Goal: Task Accomplishment & Management: Manage account settings

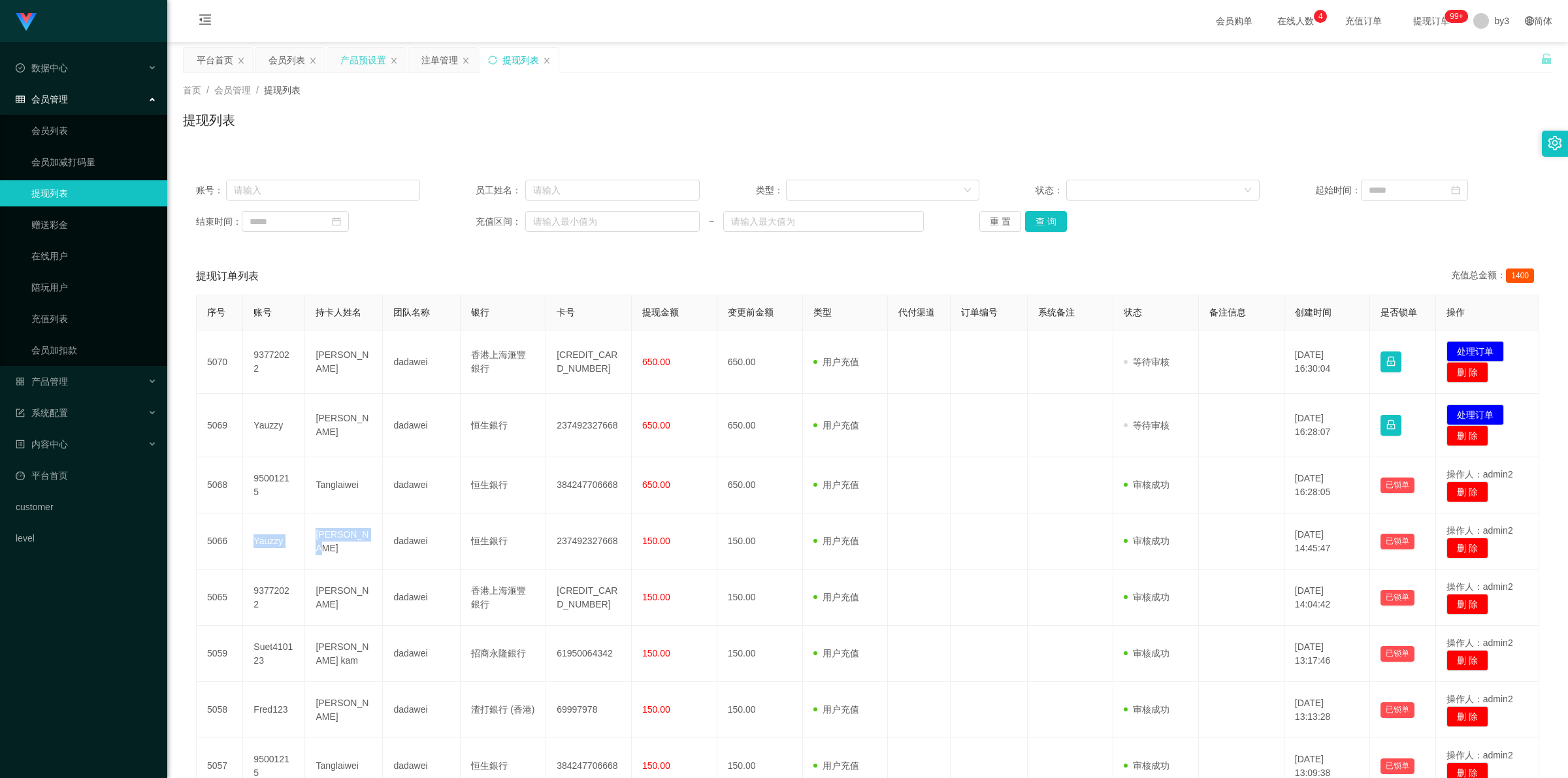
click at [366, 67] on div "产品预设置" at bounding box center [362, 60] width 45 height 25
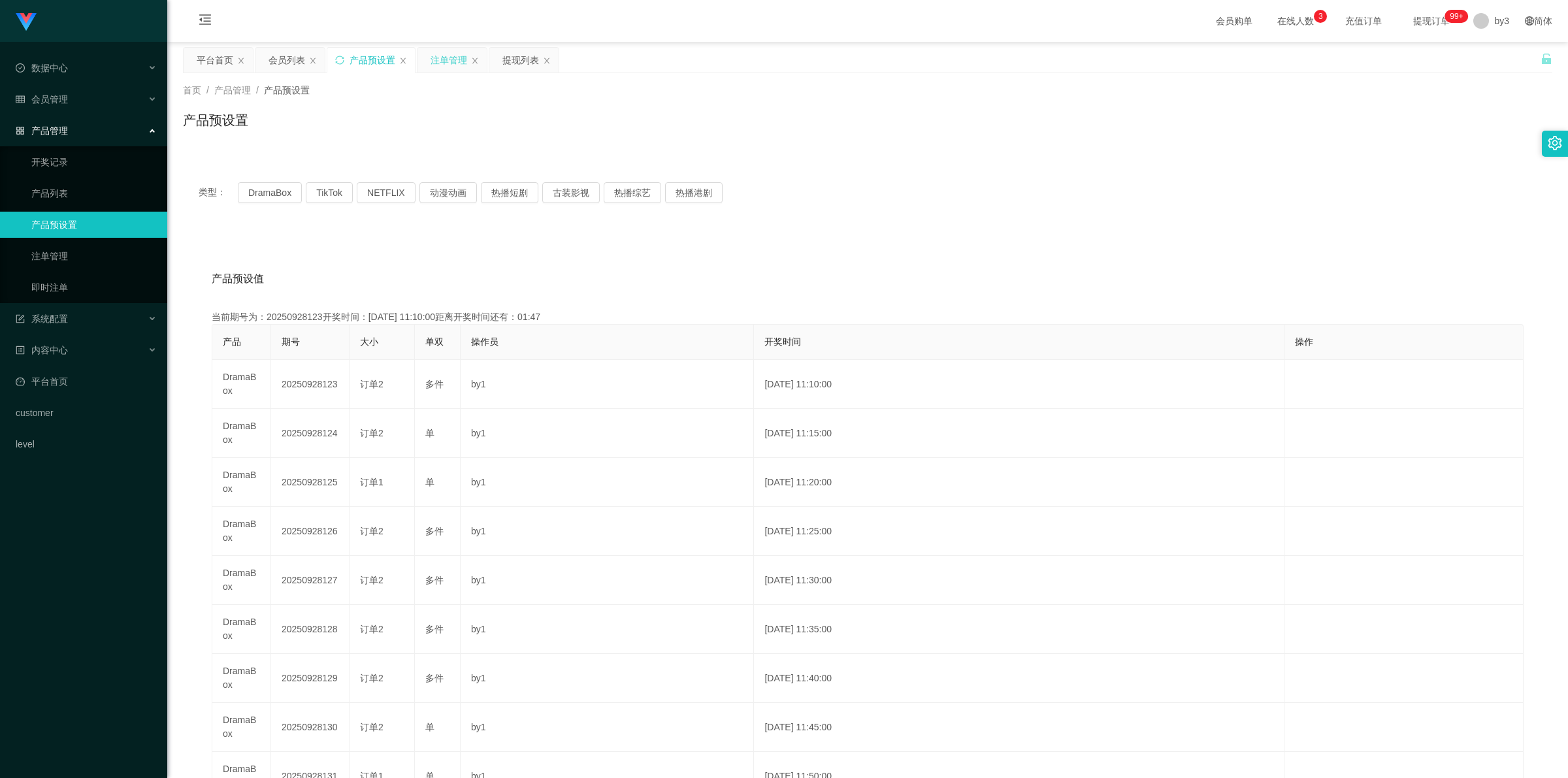
click at [413, 59] on div "注单管理" at bounding box center [449, 60] width 37 height 25
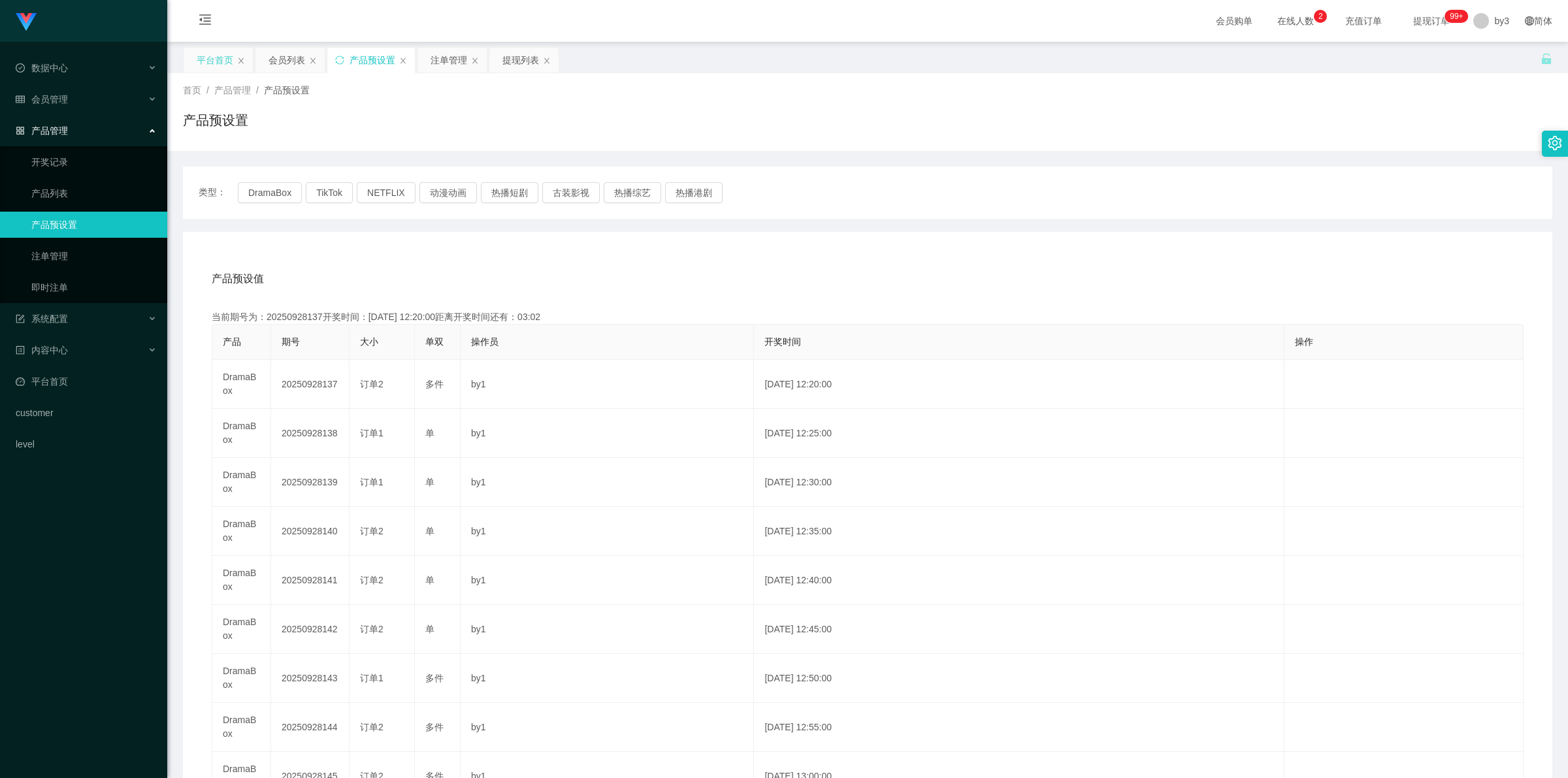
click at [221, 59] on div "平台首页" at bounding box center [215, 60] width 37 height 25
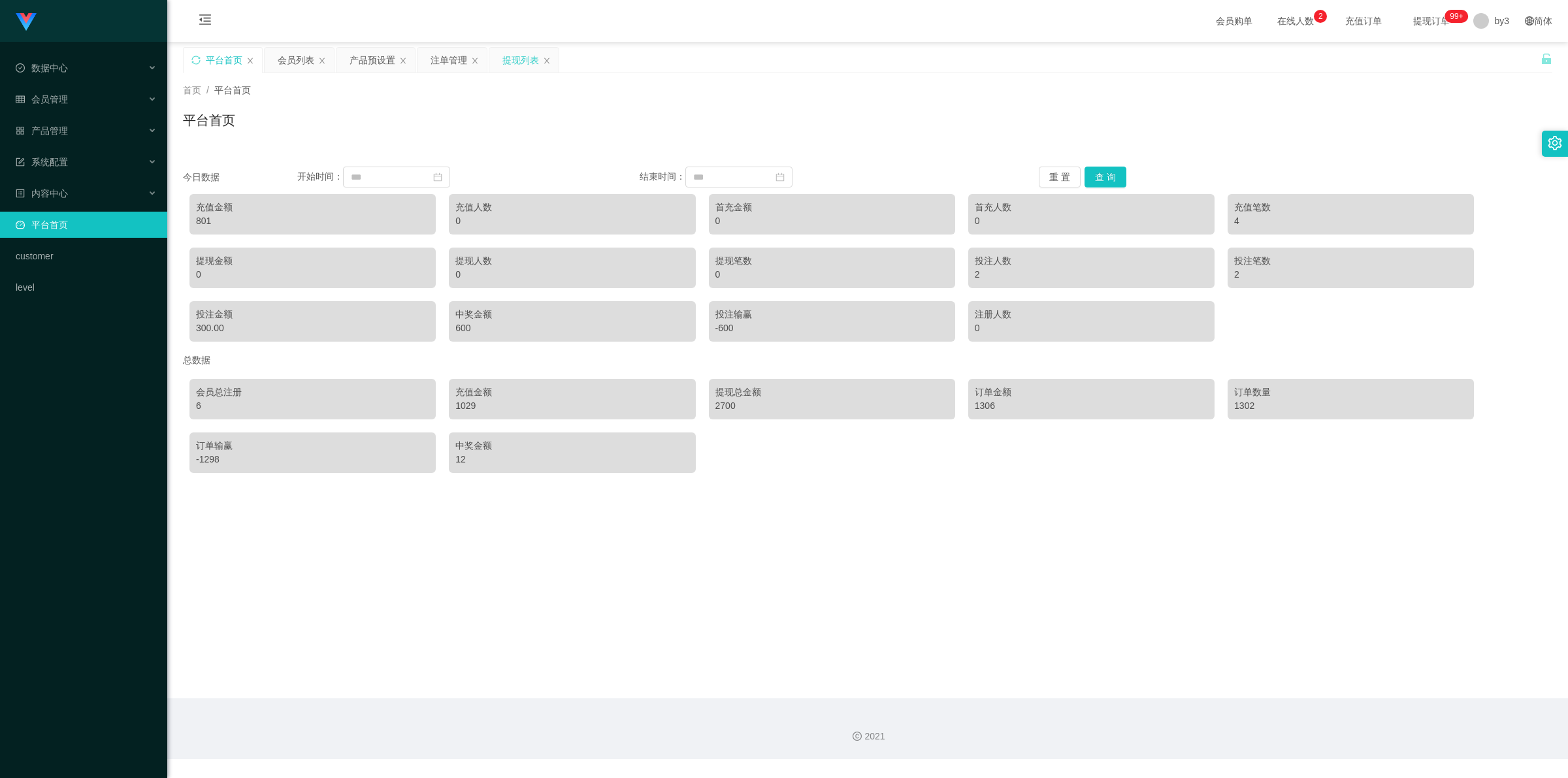
click at [518, 70] on div "提现列表" at bounding box center [521, 60] width 37 height 25
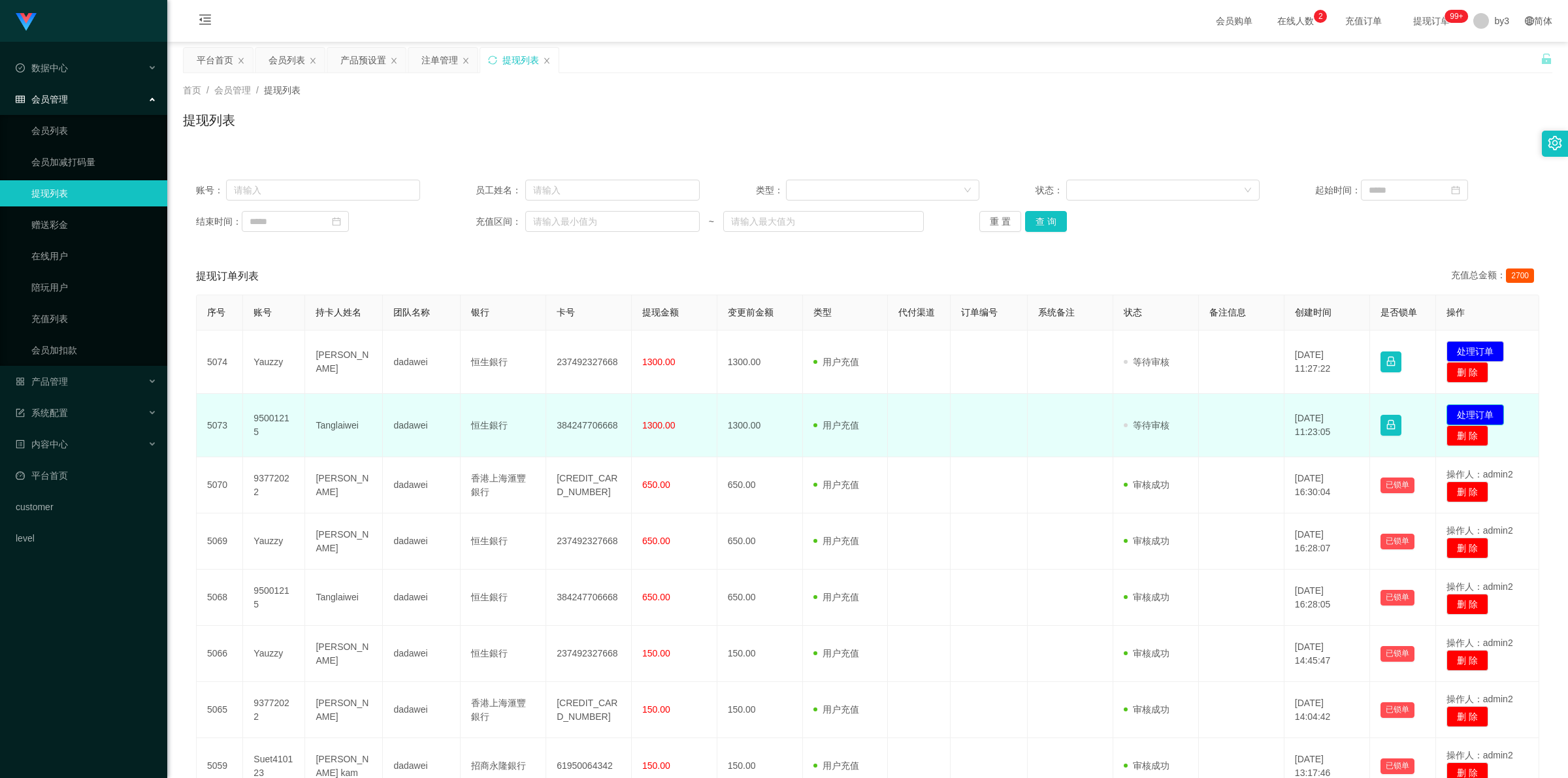
click at [1465, 413] on button "处理订单" at bounding box center [1475, 416] width 58 height 21
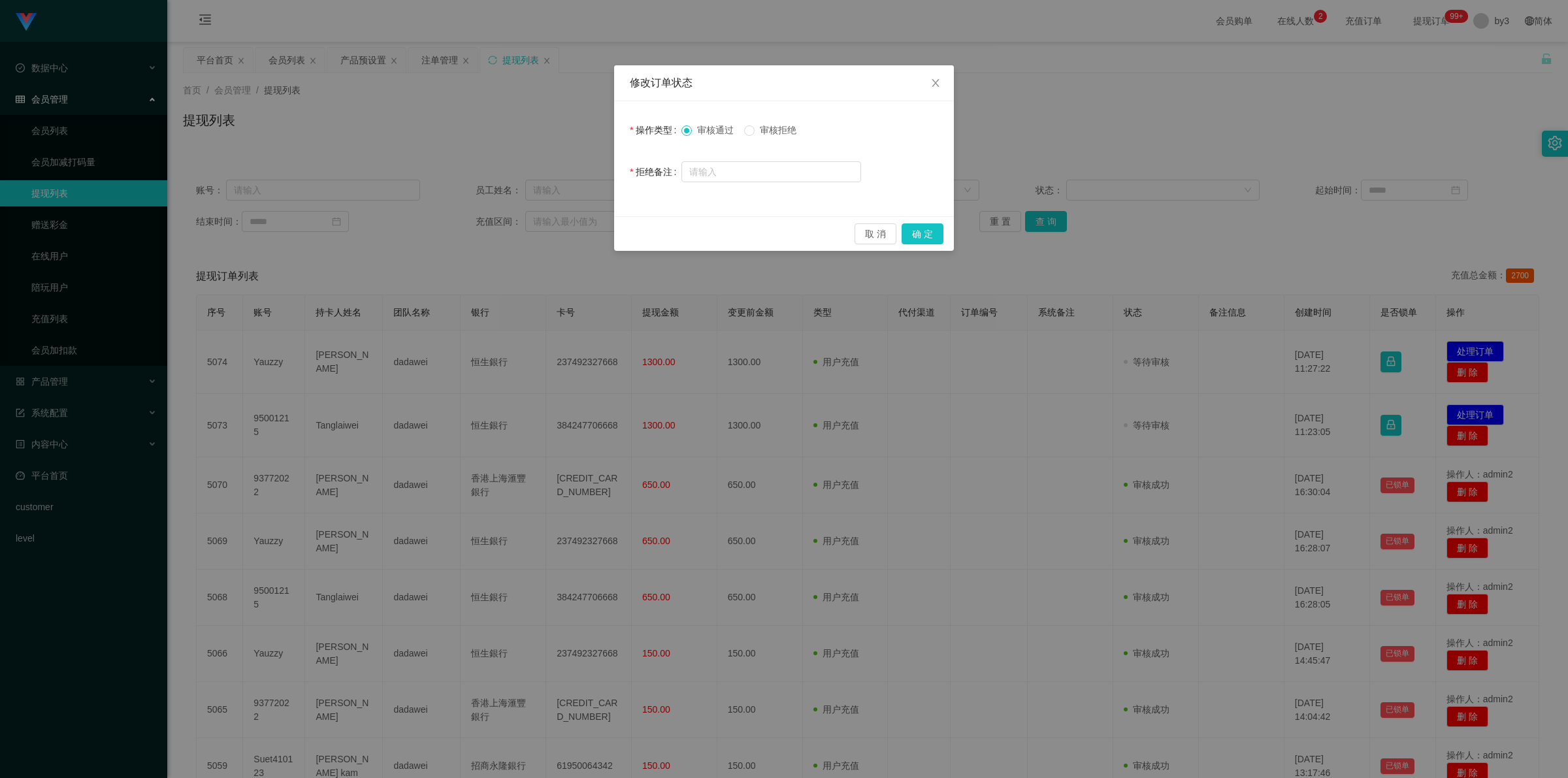
click at [776, 129] on span "审核拒绝" at bounding box center [778, 130] width 47 height 11
click at [760, 170] on input "text" at bounding box center [771, 172] width 180 height 21
type input "審"
click at [738, 170] on input "審核失敗，請聯繫流量部門處理！" at bounding box center [771, 173] width 180 height 21
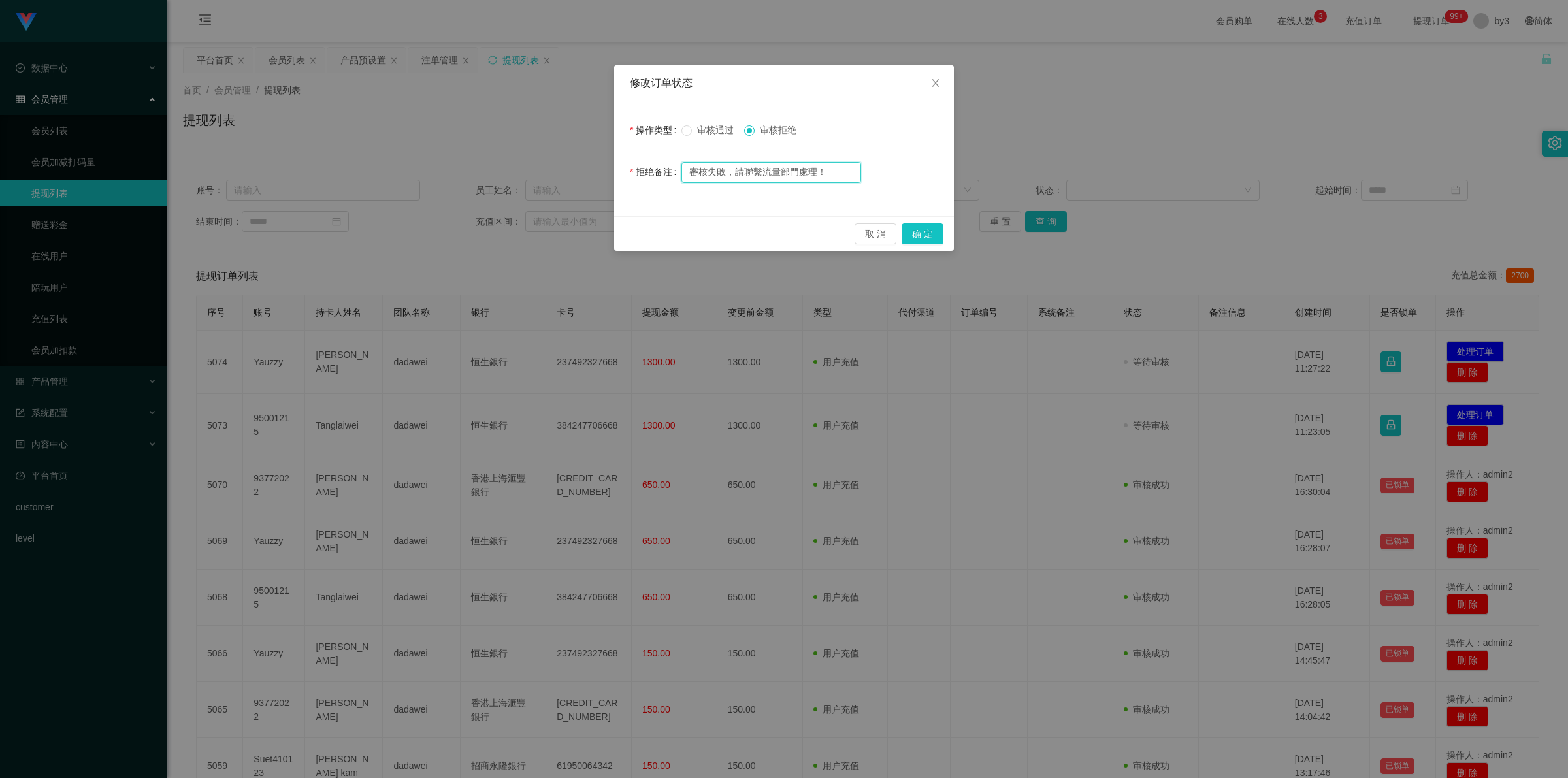
click at [738, 170] on input "審核失敗，請聯繫流量部門處理！" at bounding box center [771, 173] width 180 height 21
type input "審核失敗，請聯繫流量部門處理！"
click at [919, 239] on button "确 定" at bounding box center [922, 234] width 42 height 21
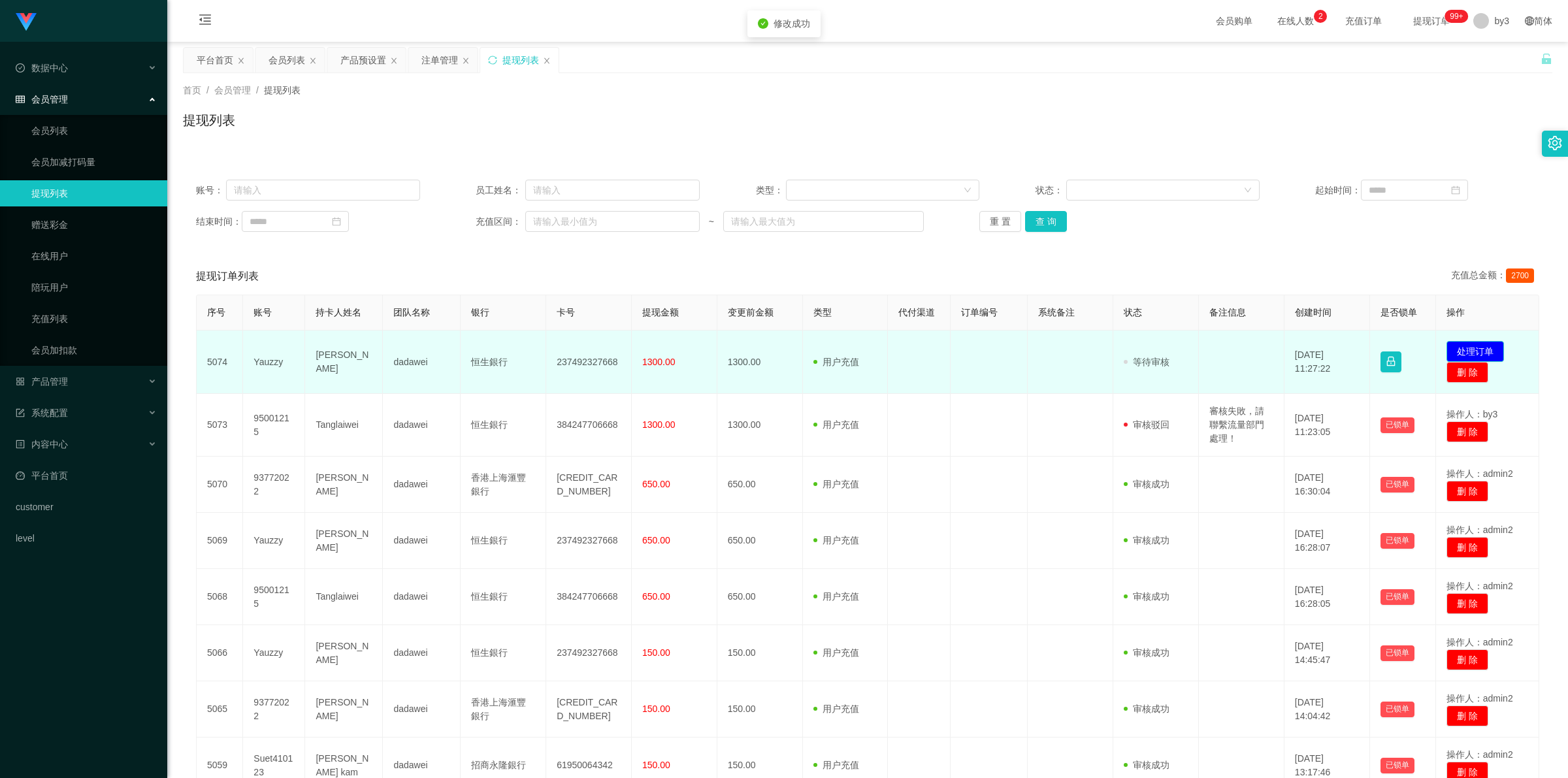
click at [1458, 345] on button "处理订单" at bounding box center [1475, 352] width 58 height 21
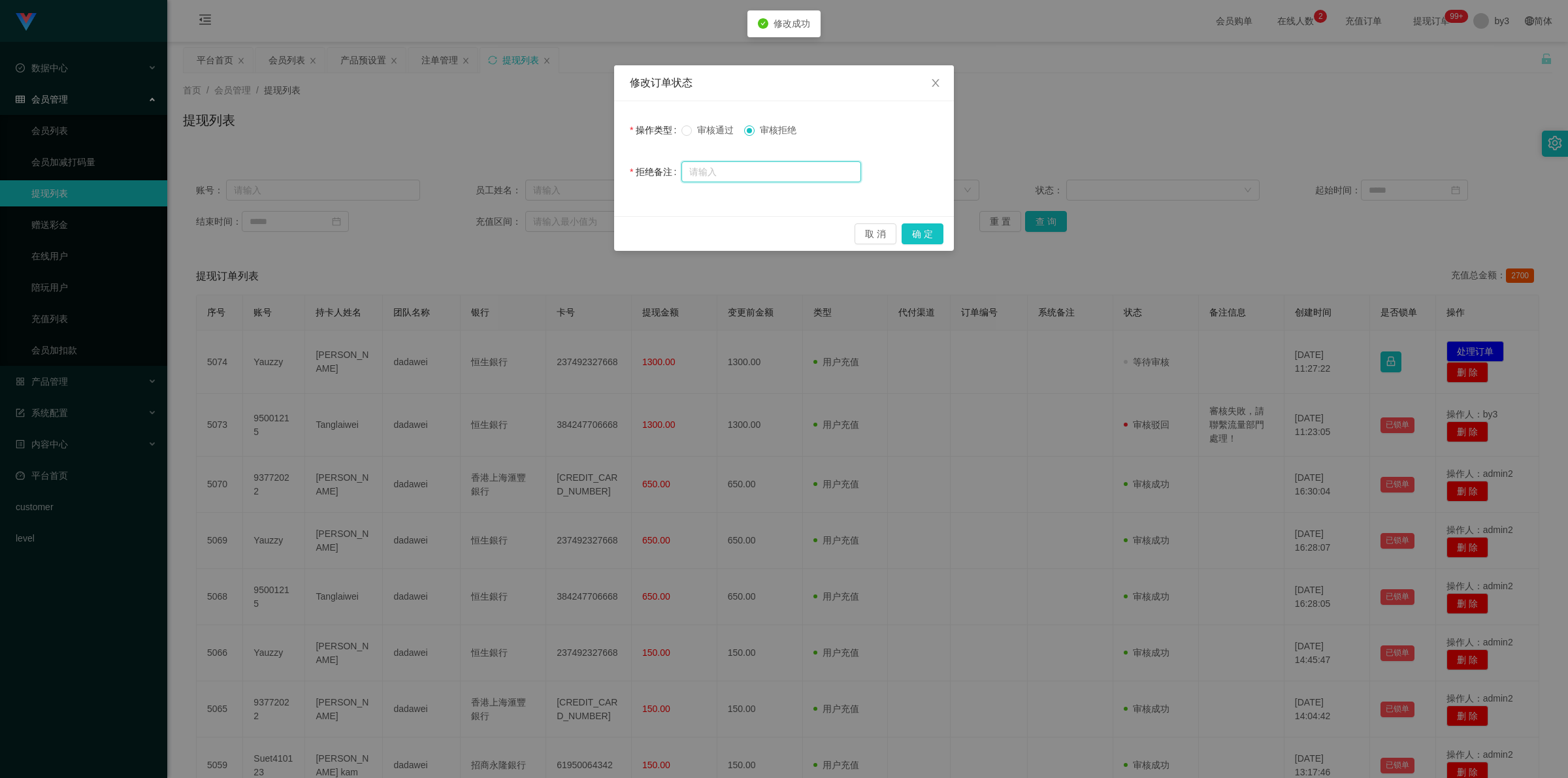
click at [733, 179] on input "text" at bounding box center [771, 172] width 180 height 21
paste input "審核失敗，請聯繫流量部門處理！"
type input "審核失敗，請聯繫流量部門處理！"
click at [922, 229] on button "确 定" at bounding box center [922, 234] width 42 height 21
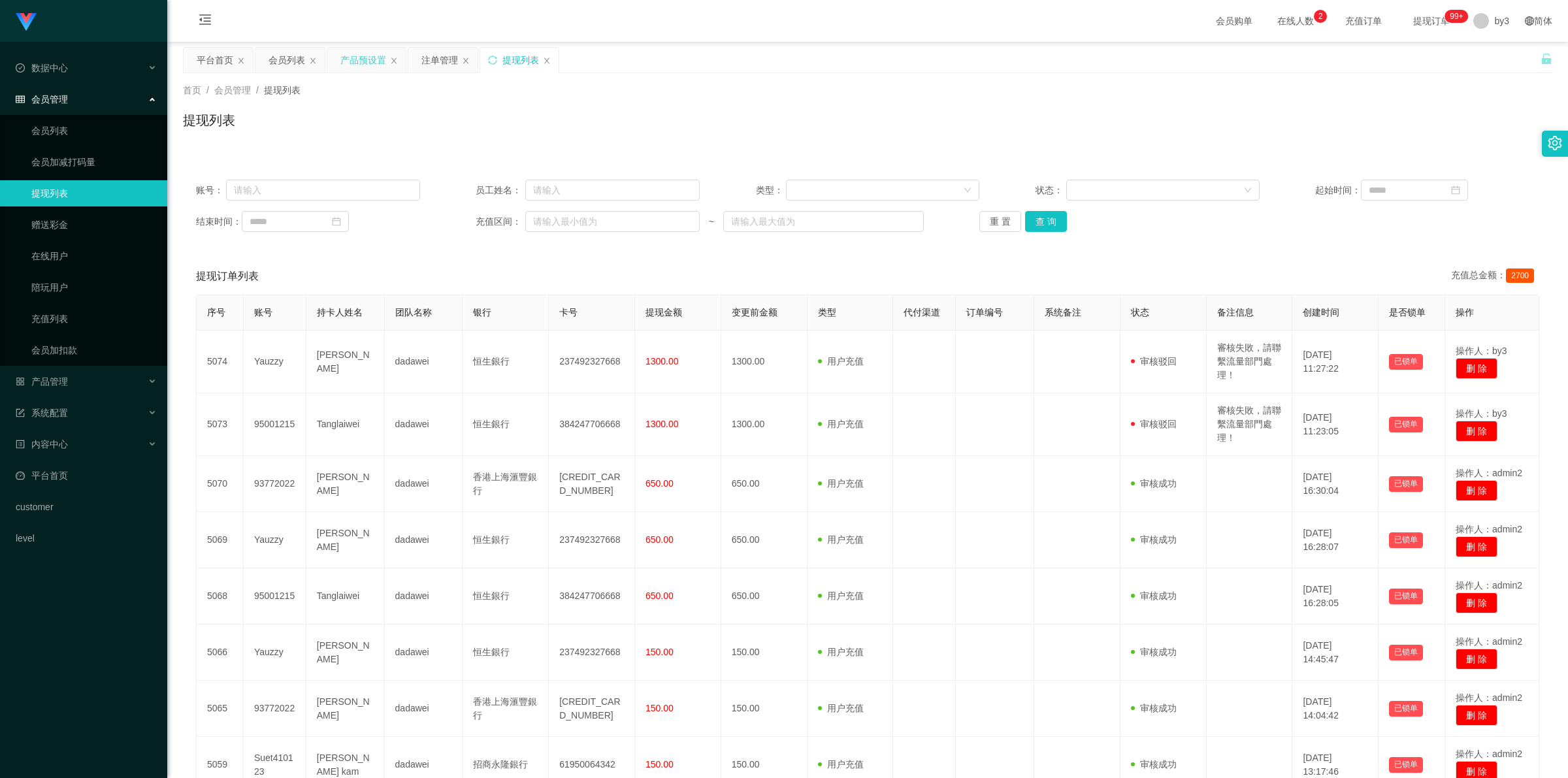
click at [360, 63] on div "产品预设置" at bounding box center [362, 60] width 45 height 25
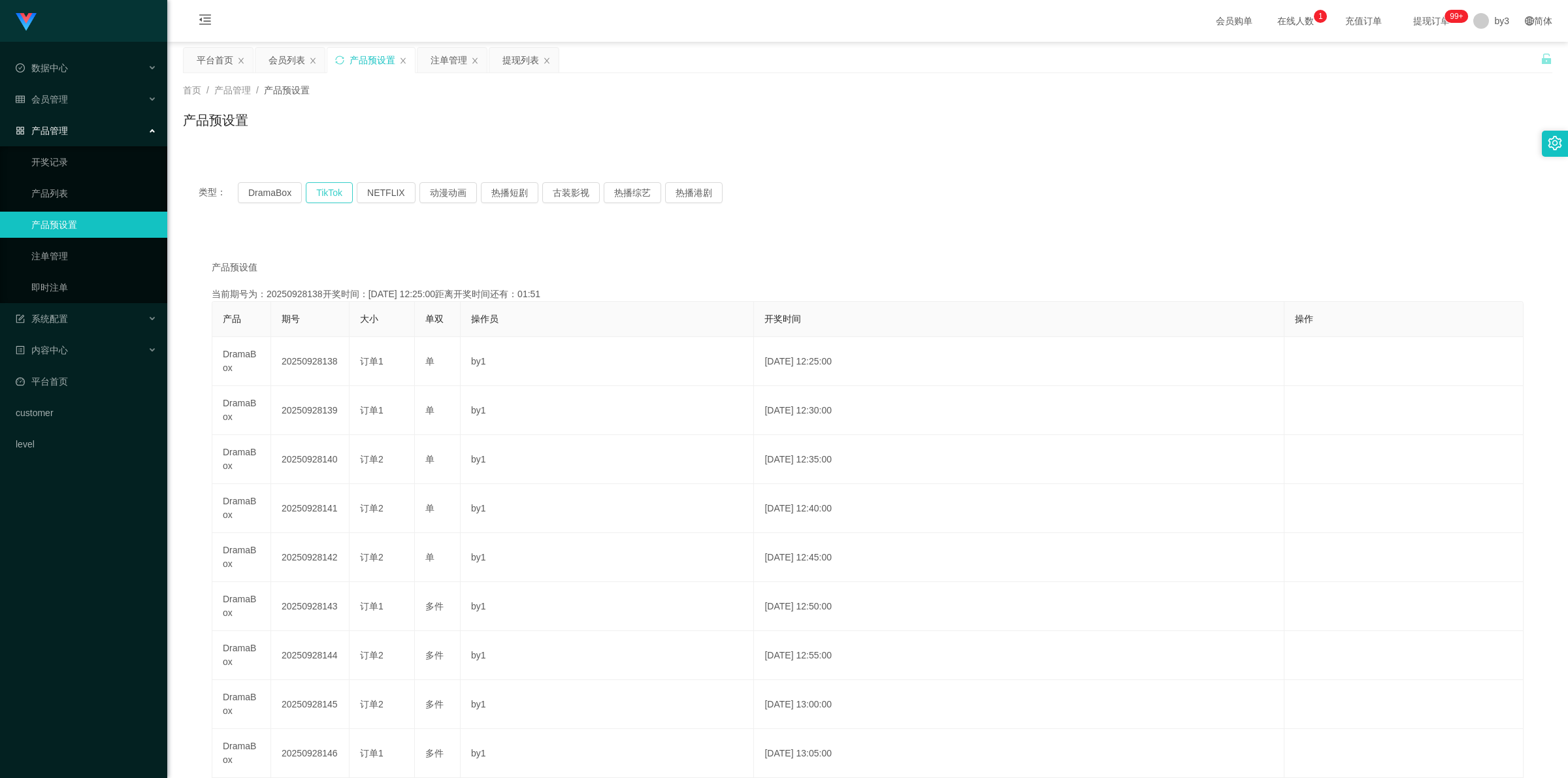
click at [326, 189] on button "TikTok" at bounding box center [329, 193] width 47 height 21
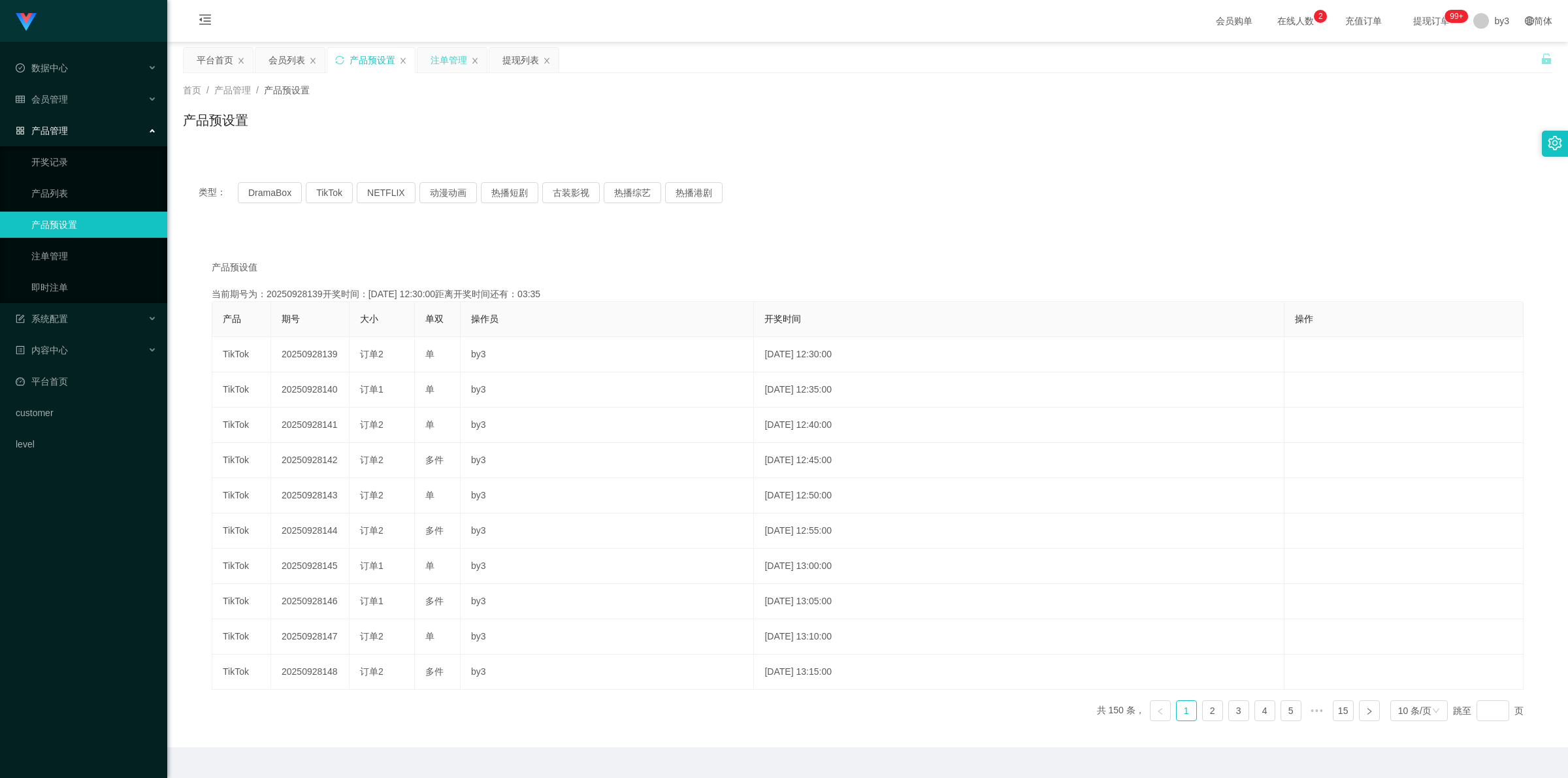
click at [456, 63] on div "注单管理" at bounding box center [449, 60] width 37 height 25
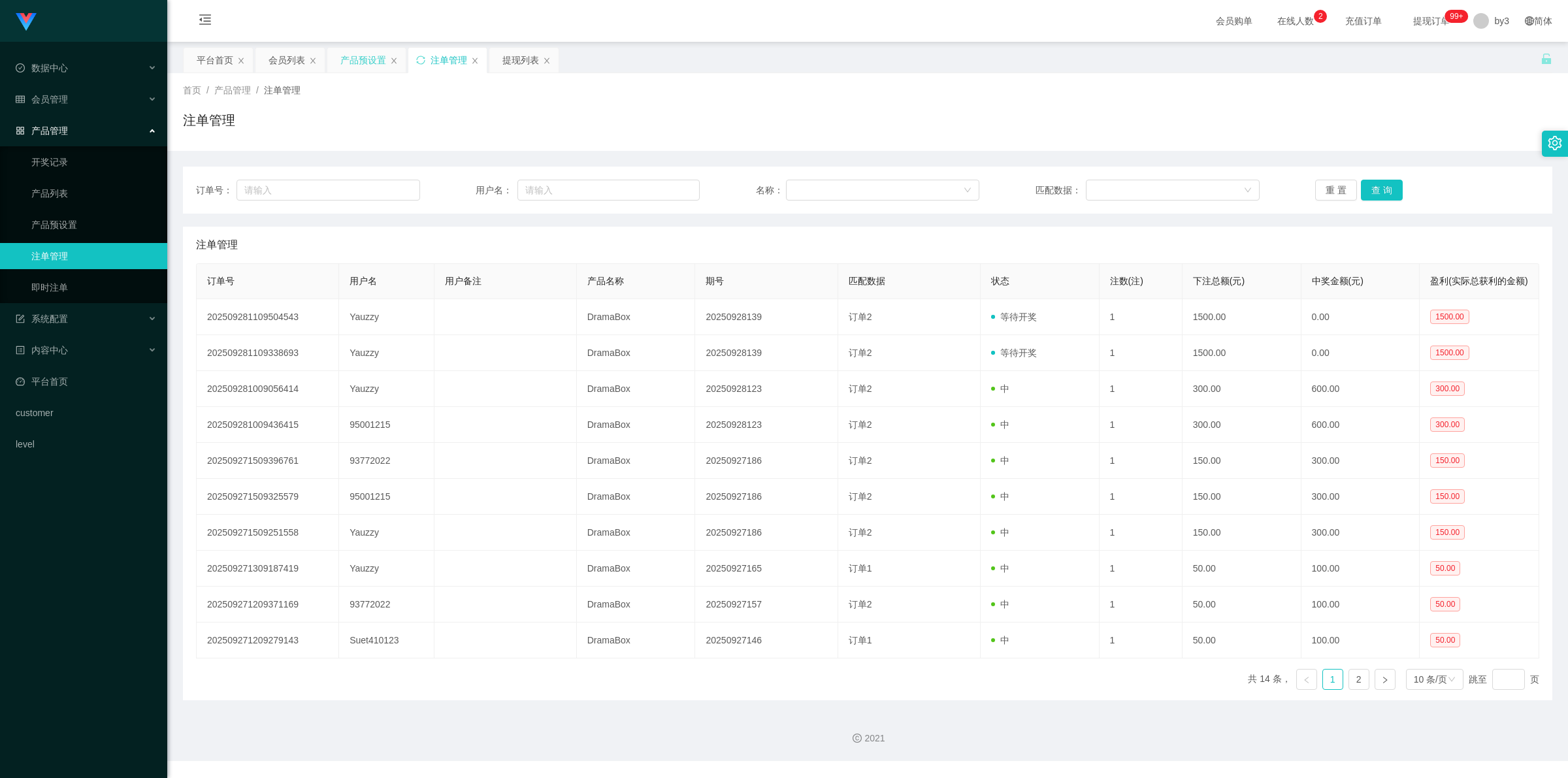
click at [359, 56] on div "产品预设置" at bounding box center [362, 60] width 45 height 25
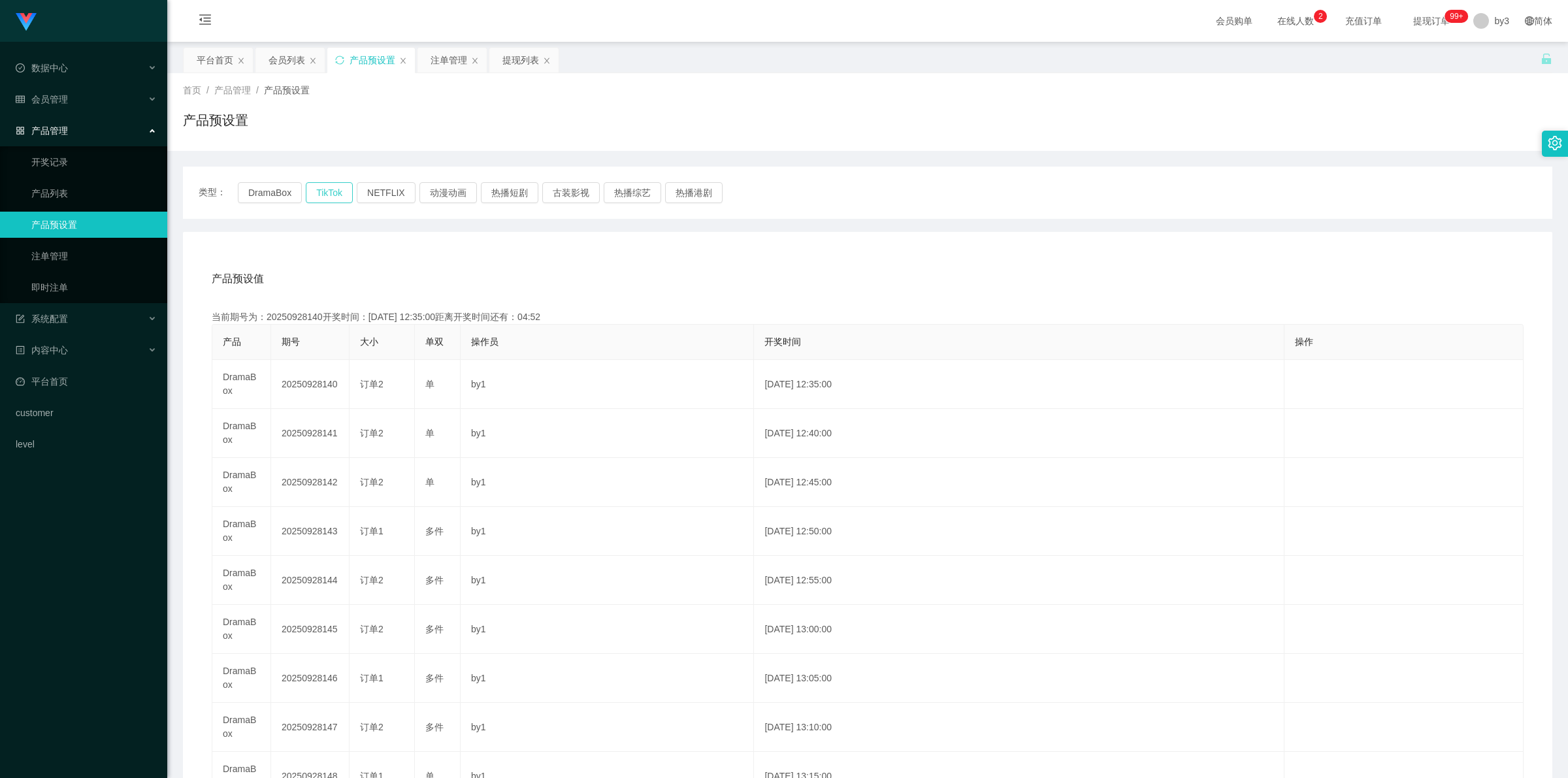
click at [331, 191] on button "TikTok" at bounding box center [329, 193] width 47 height 21
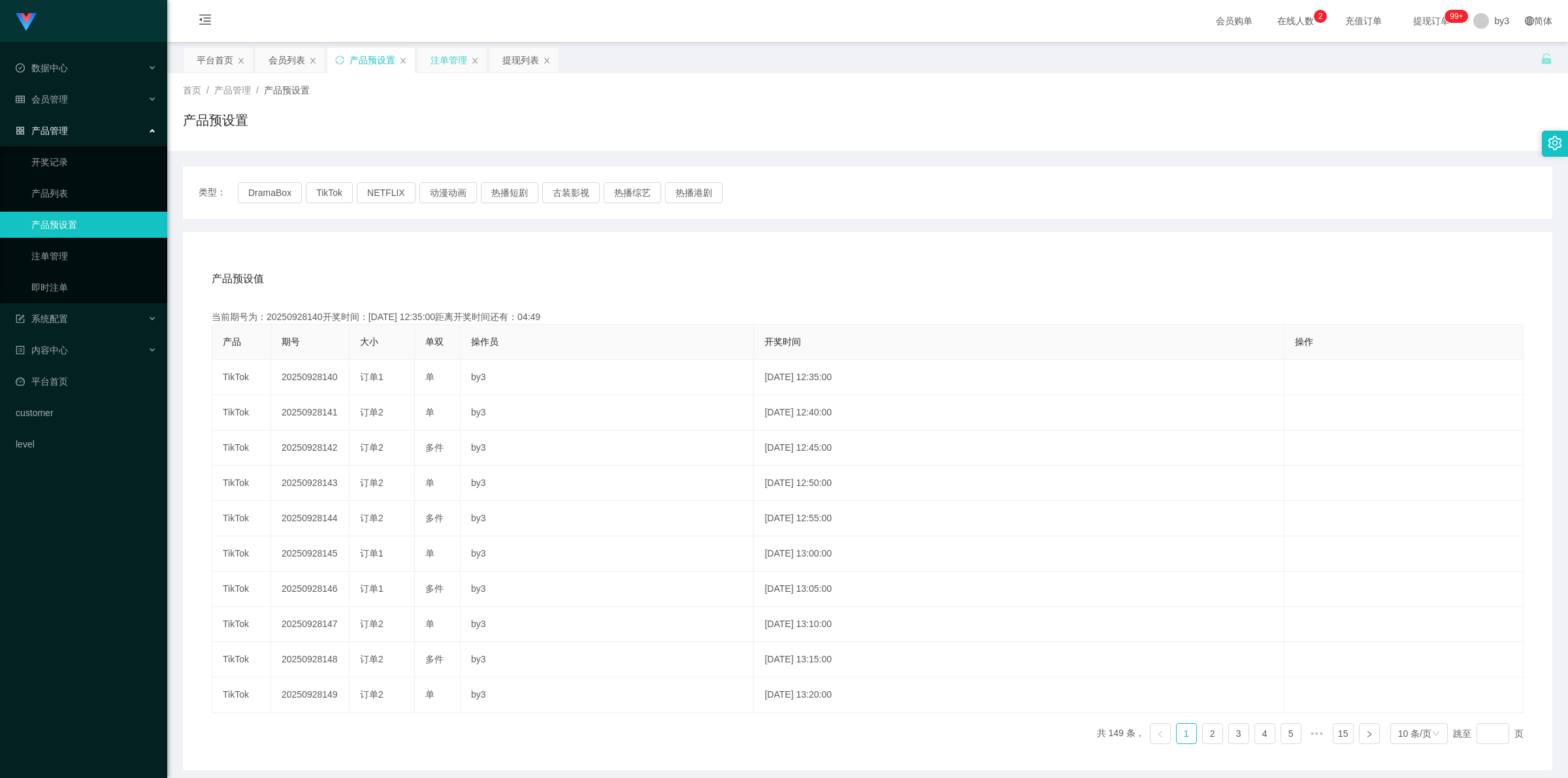
click at [447, 61] on div "注单管理" at bounding box center [449, 60] width 37 height 25
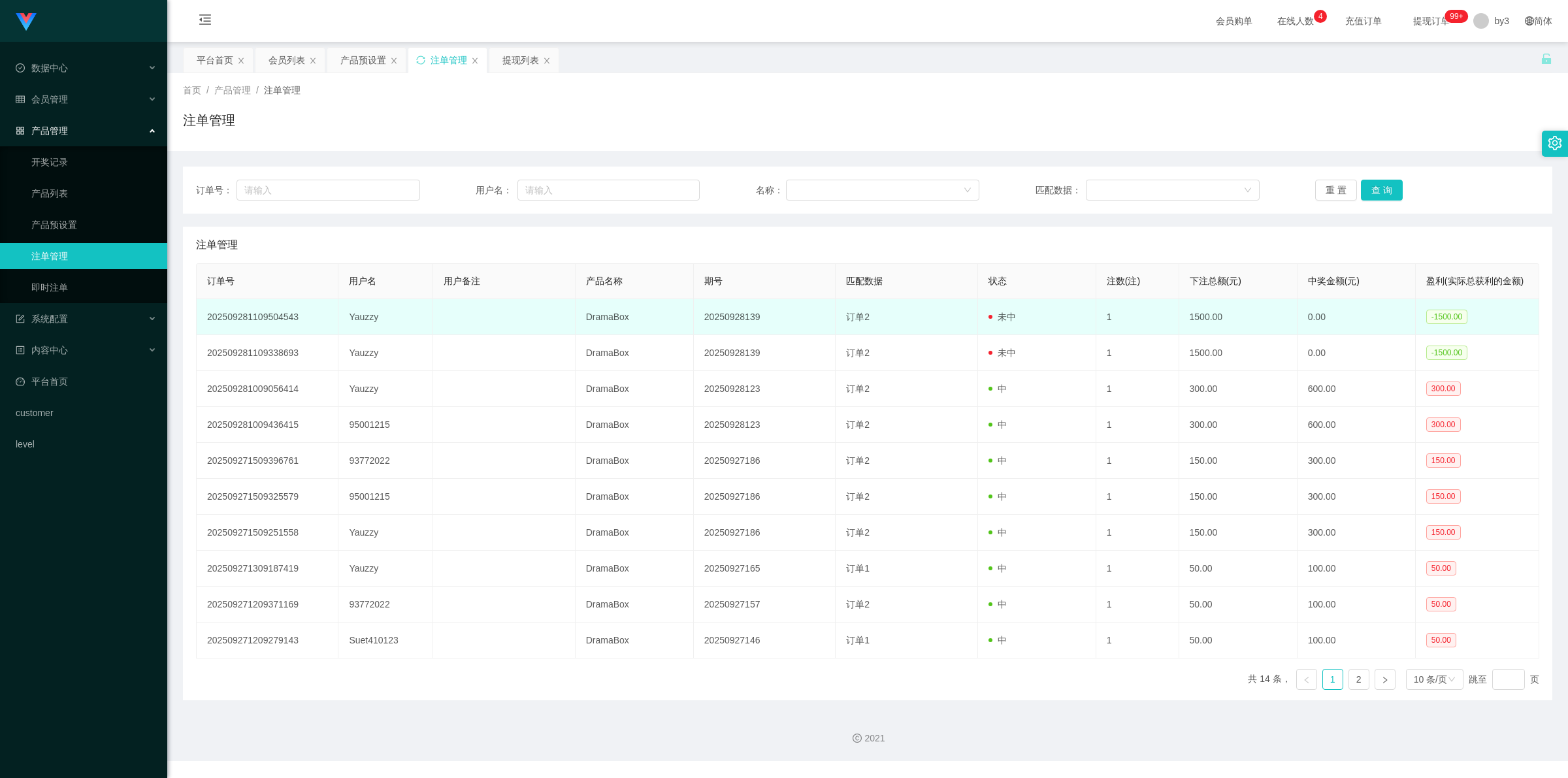
click at [366, 318] on td "Yauzzy" at bounding box center [385, 317] width 95 height 36
copy td "Yauzzy"
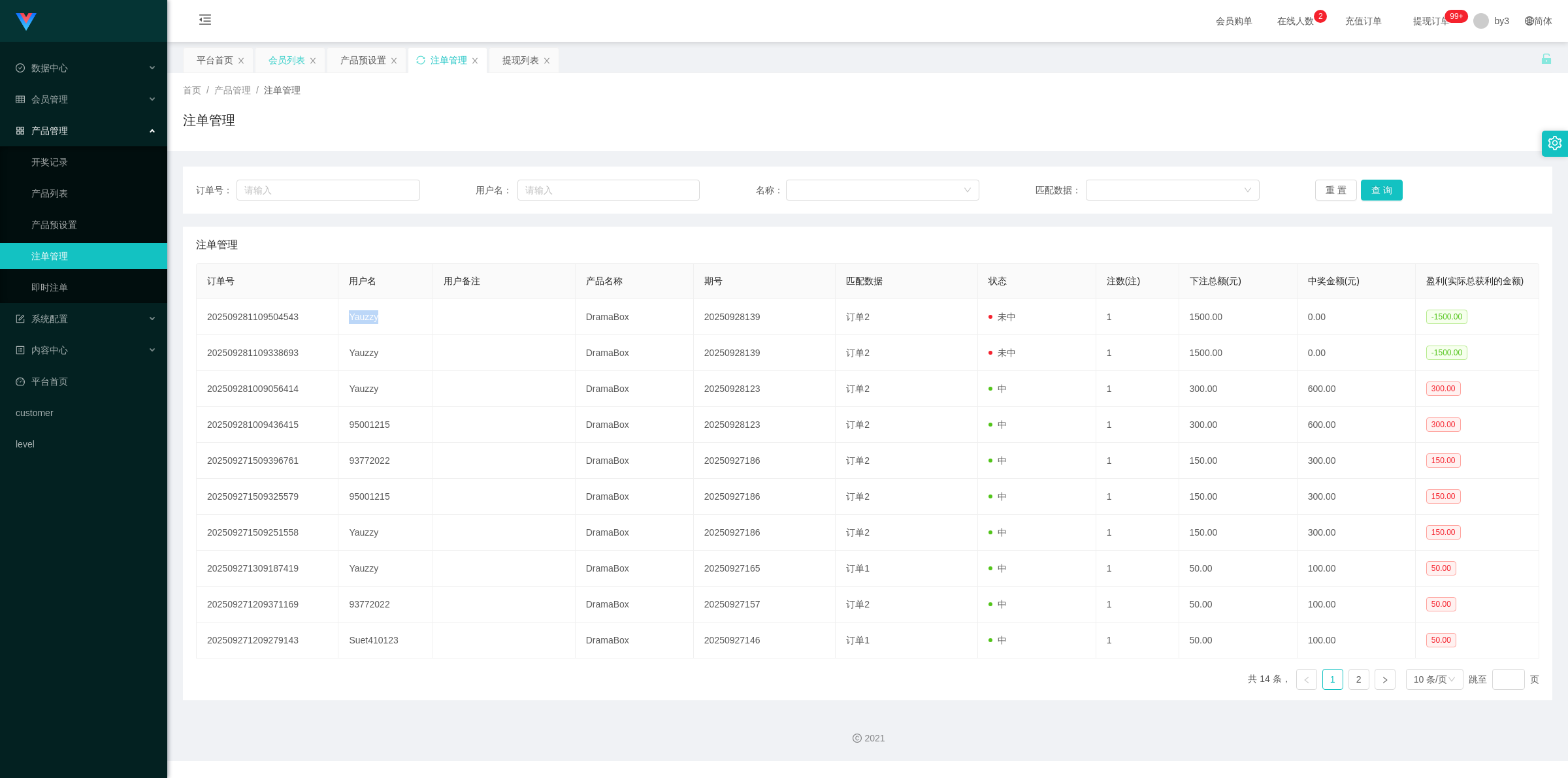
click at [286, 58] on div "会员列表" at bounding box center [287, 60] width 37 height 25
